Goal: Information Seeking & Learning: Stay updated

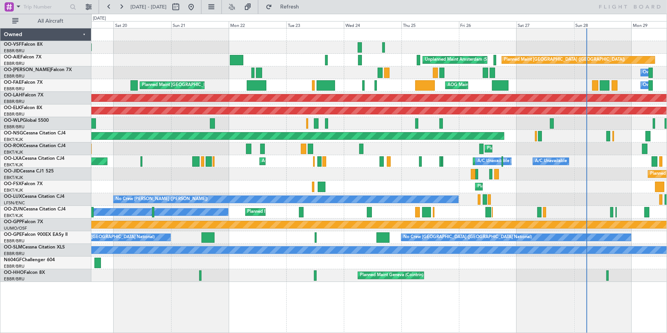
click at [460, 72] on div "Owner Melsbroek Air Base Planned Maint [GEOGRAPHIC_DATA] ([GEOGRAPHIC_DATA]) Pl…" at bounding box center [378, 72] width 575 height 13
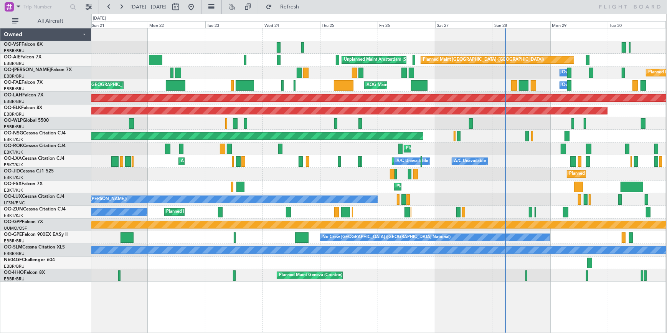
click at [406, 84] on div "AOG Maint [GEOGRAPHIC_DATA] ([GEOGRAPHIC_DATA] National) Unplanned Maint Amster…" at bounding box center [378, 154] width 575 height 253
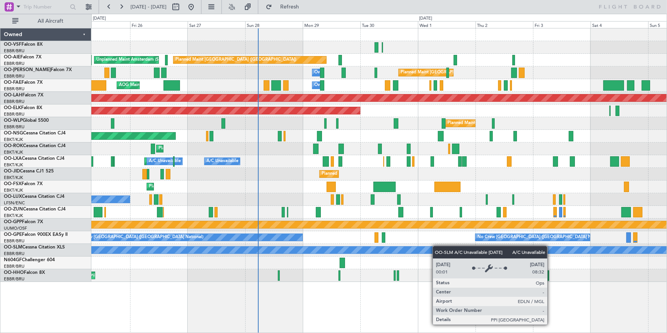
click at [349, 246] on div "Unplanned Maint Amsterdam (Schiphol) Planned Maint [GEOGRAPHIC_DATA] ([GEOGRAPH…" at bounding box center [378, 154] width 575 height 253
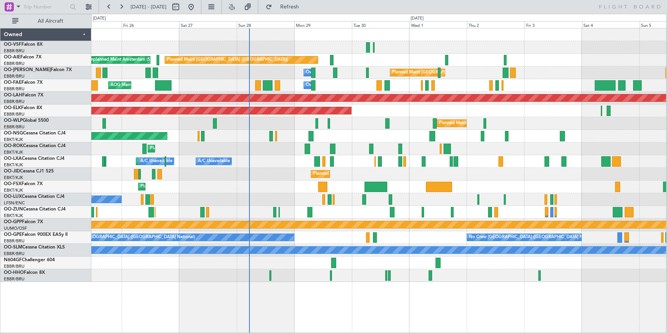
click at [269, 196] on div "Unplanned Maint Amsterdam (Schiphol) Planned Maint [GEOGRAPHIC_DATA] ([GEOGRAPH…" at bounding box center [378, 154] width 575 height 253
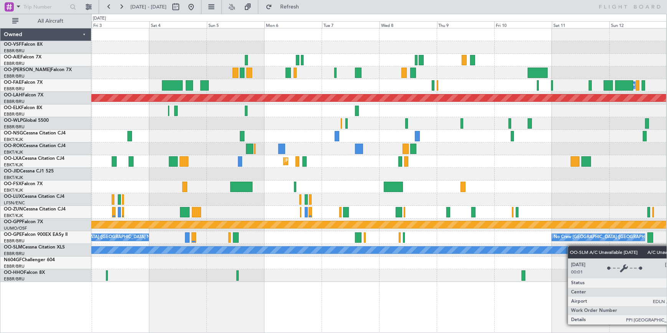
click at [203, 252] on div "Planned Maint [GEOGRAPHIC_DATA] ([GEOGRAPHIC_DATA] National) Owner [GEOGRAPHIC_…" at bounding box center [378, 154] width 575 height 253
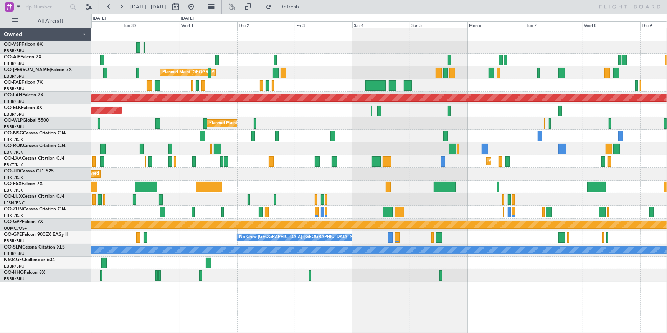
click at [418, 134] on div "Planned Maint [GEOGRAPHIC_DATA] ([GEOGRAPHIC_DATA]) Planned Maint [GEOGRAPHIC_D…" at bounding box center [378, 154] width 575 height 253
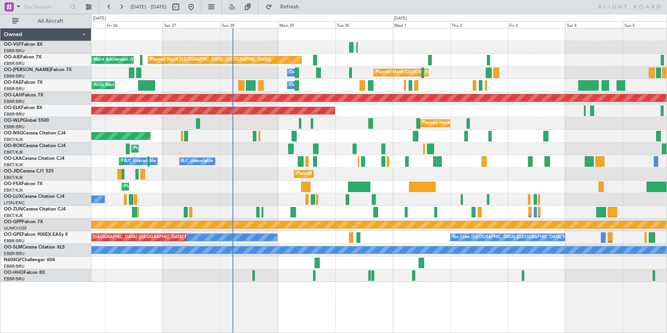
click at [596, 129] on div "Planned Maint [GEOGRAPHIC_DATA] ([GEOGRAPHIC_DATA]) Unplanned Maint Amsterdam (…" at bounding box center [378, 154] width 575 height 253
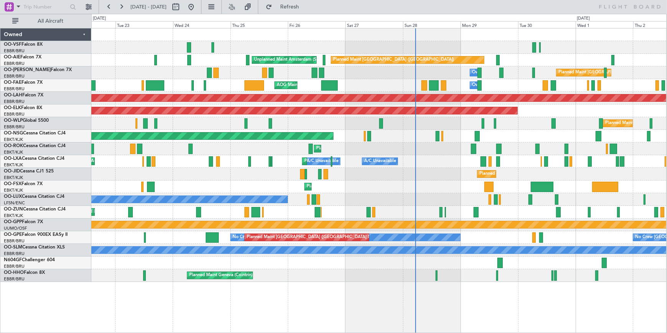
click at [448, 135] on div "Planned Maint [GEOGRAPHIC_DATA] ([GEOGRAPHIC_DATA])" at bounding box center [378, 136] width 575 height 13
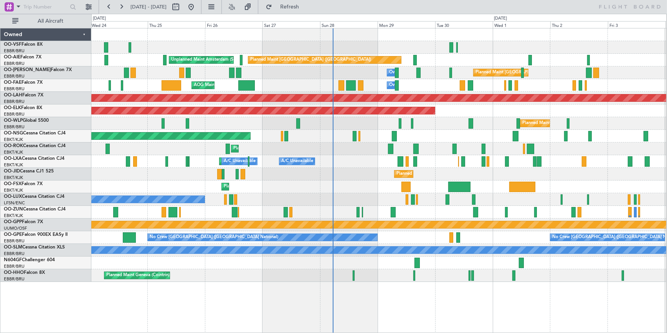
click at [292, 84] on div "AOG Maint [US_STATE] ([GEOGRAPHIC_DATA]) Owner [GEOGRAPHIC_DATA] Planned Maint …" at bounding box center [378, 85] width 575 height 13
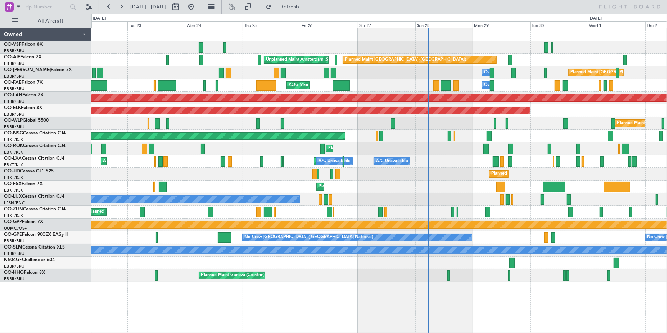
click at [448, 182] on div "Planned Maint Kortrijk-[GEOGRAPHIC_DATA]" at bounding box center [378, 186] width 575 height 13
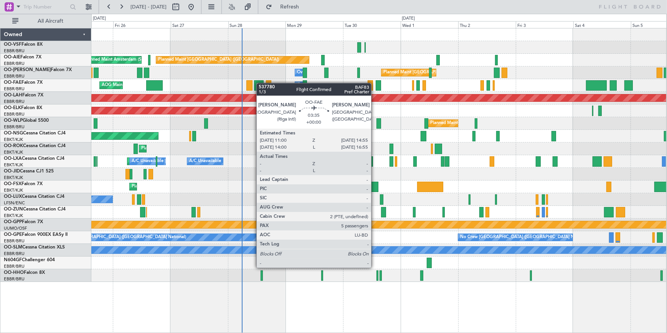
click at [258, 83] on div "Unplanned Maint Amsterdam (Schiphol) Planned Maint [GEOGRAPHIC_DATA] ([GEOGRAPH…" at bounding box center [378, 154] width 575 height 253
